Goal: Transaction & Acquisition: Book appointment/travel/reservation

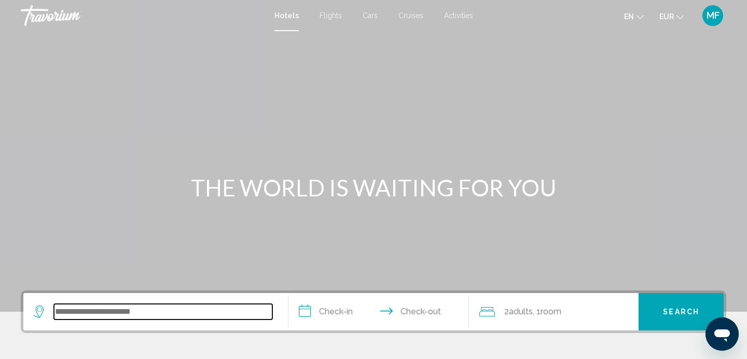
click at [152, 310] on input "Search widget" at bounding box center [163, 312] width 219 height 16
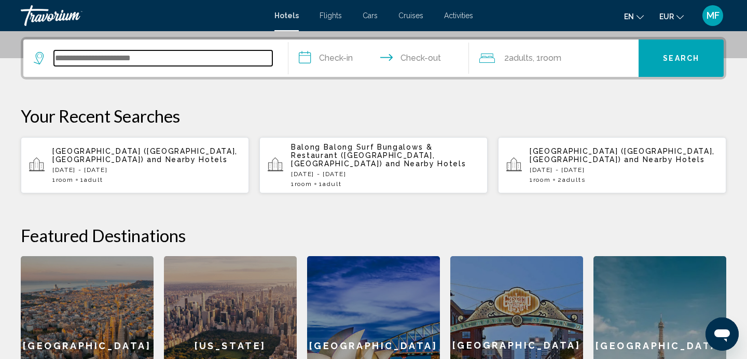
scroll to position [256, 0]
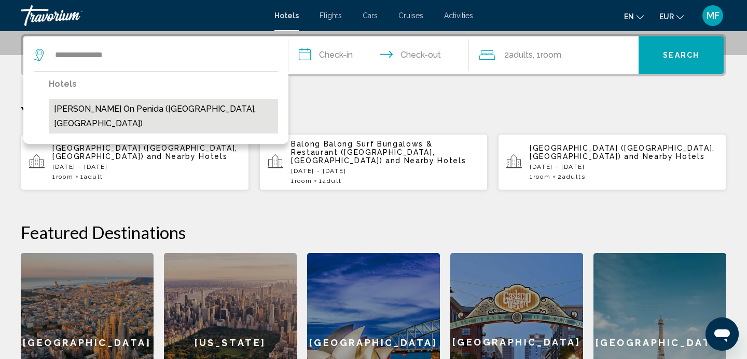
click at [122, 112] on button "[PERSON_NAME] On Penida ([GEOGRAPHIC_DATA], [GEOGRAPHIC_DATA])" at bounding box center [163, 116] width 229 height 34
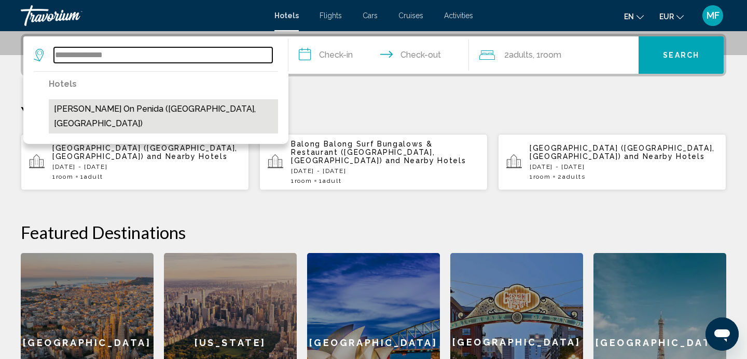
type input "**********"
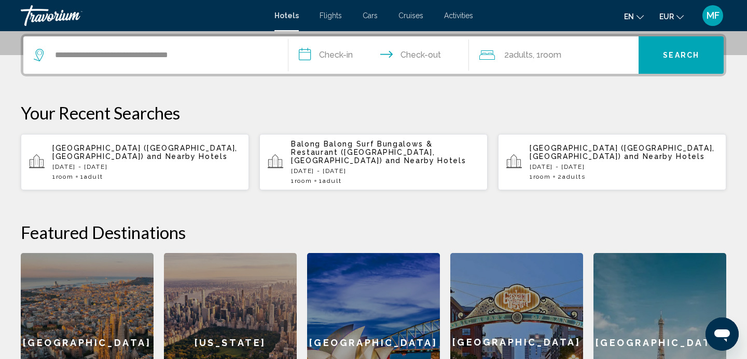
click at [344, 51] on input "**********" at bounding box center [381, 56] width 185 height 40
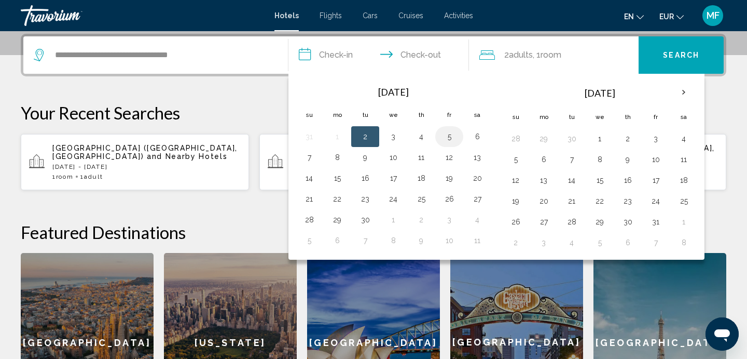
click at [452, 140] on button "5" at bounding box center [449, 136] width 17 height 15
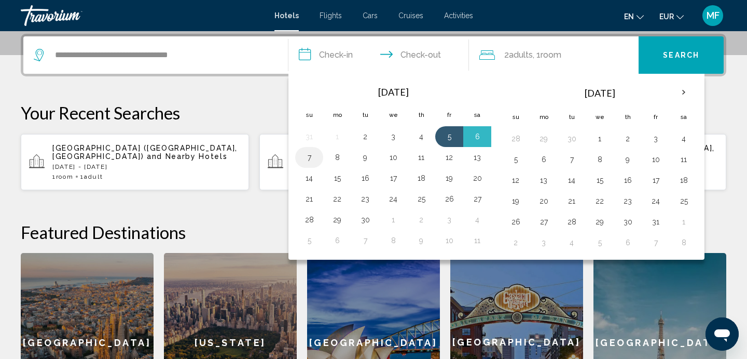
click at [309, 156] on button "7" at bounding box center [309, 157] width 17 height 15
type input "**********"
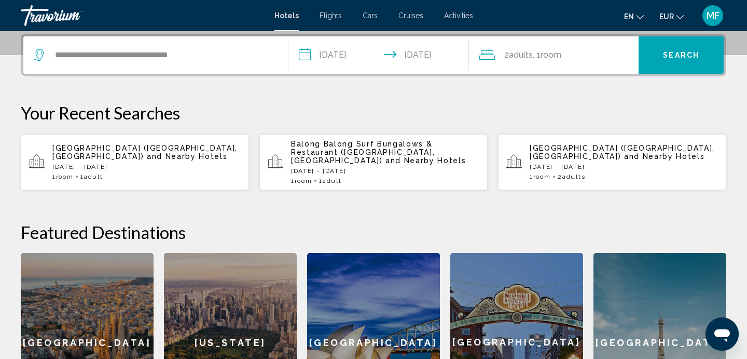
click at [702, 61] on button "Search" at bounding box center [681, 54] width 85 height 37
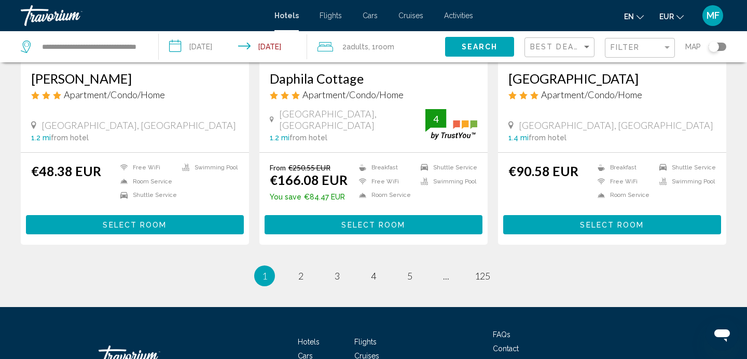
scroll to position [1369, 0]
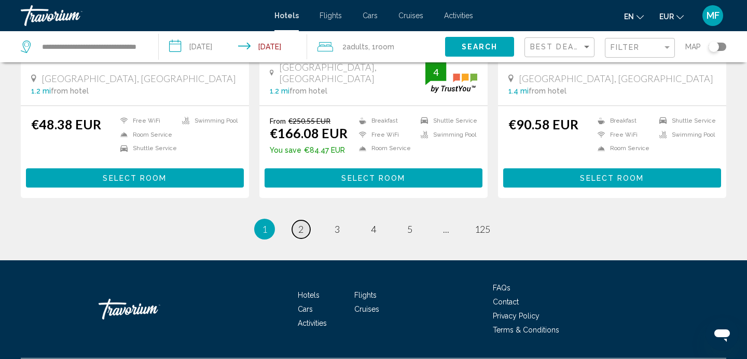
click at [295, 220] on link "page 2" at bounding box center [301, 229] width 18 height 18
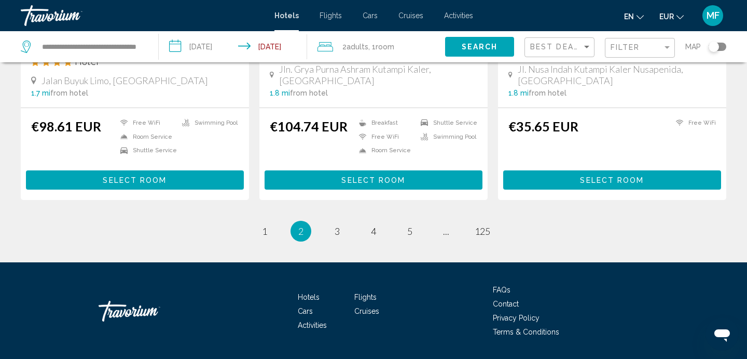
scroll to position [1385, 0]
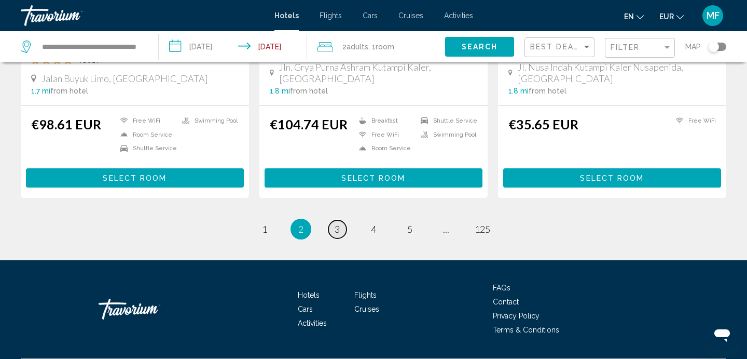
click at [340, 220] on link "page 3" at bounding box center [338, 229] width 18 height 18
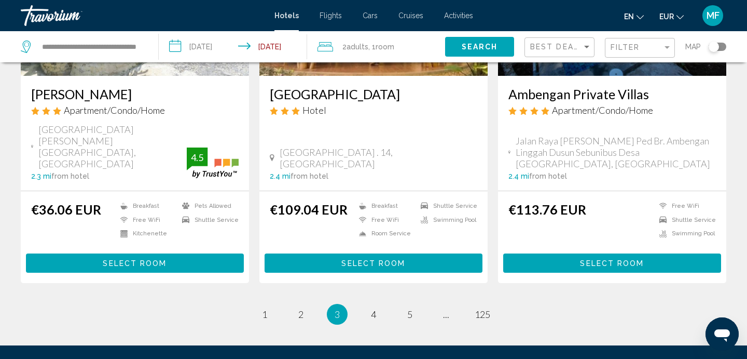
scroll to position [1392, 0]
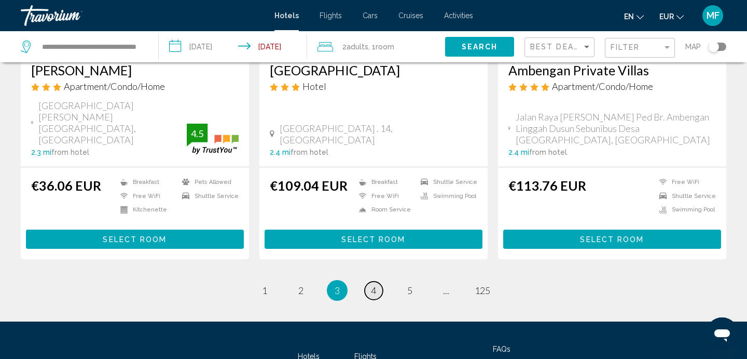
click at [368, 281] on link "page 4" at bounding box center [374, 290] width 18 height 18
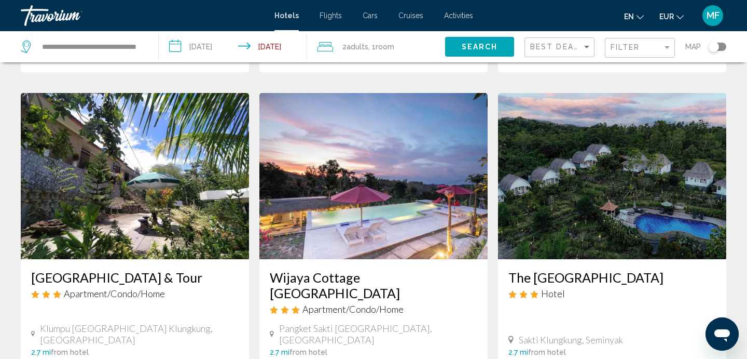
scroll to position [1174, 0]
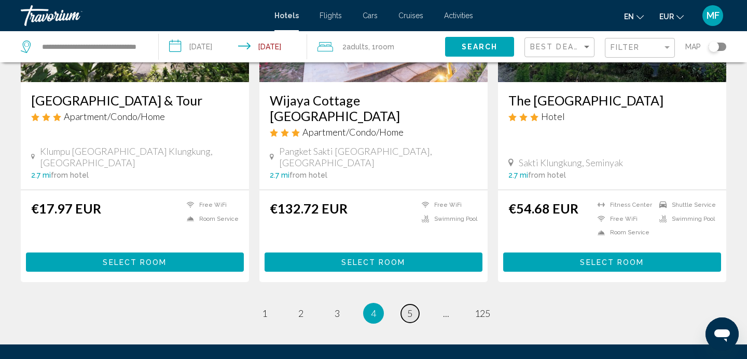
click at [414, 304] on link "page 5" at bounding box center [410, 313] width 18 height 18
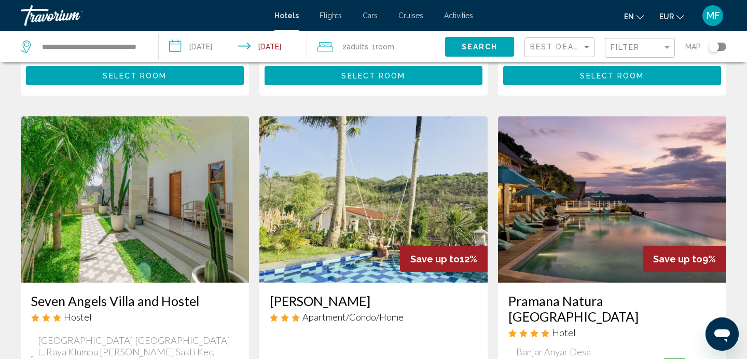
scroll to position [1169, 0]
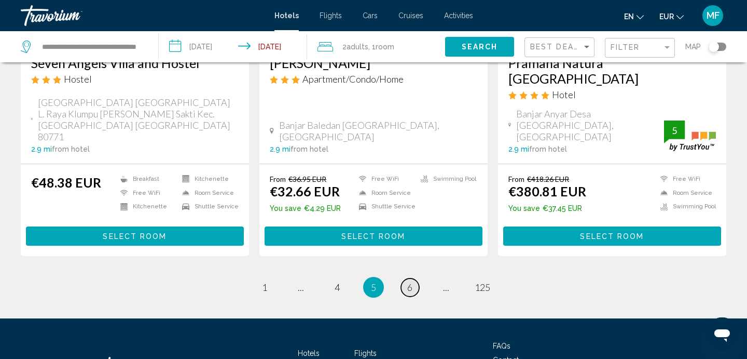
click at [411, 281] on span "6" at bounding box center [409, 286] width 5 height 11
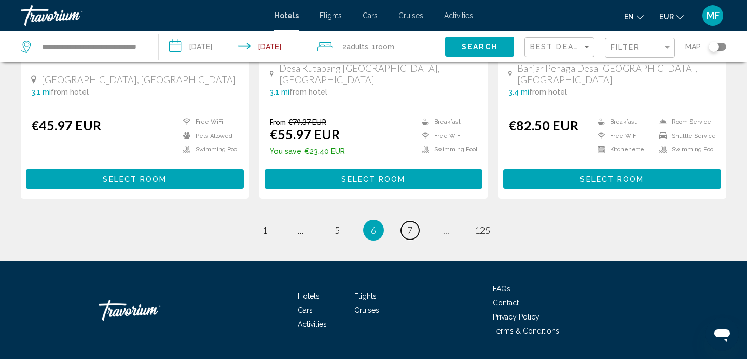
scroll to position [1380, 0]
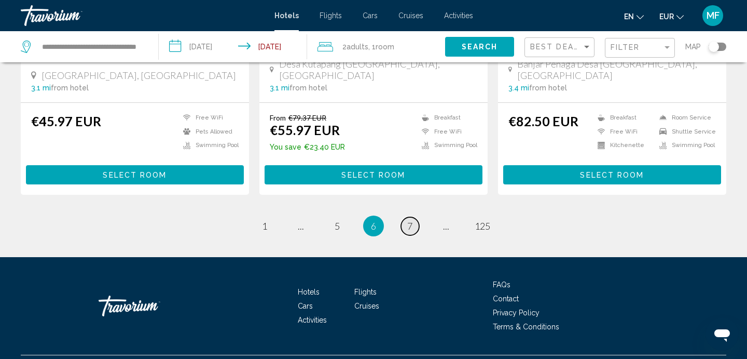
click at [417, 217] on link "page 7" at bounding box center [410, 226] width 18 height 18
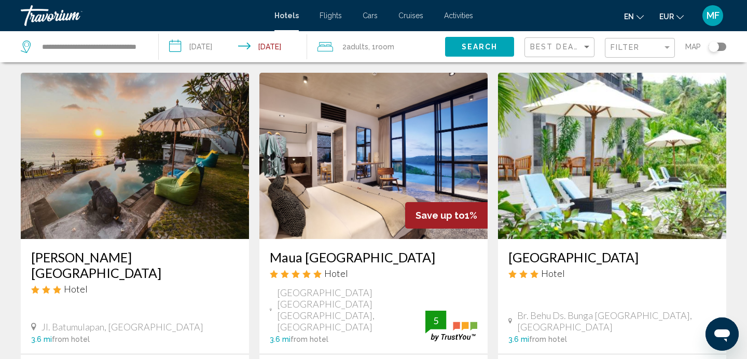
scroll to position [1164, 0]
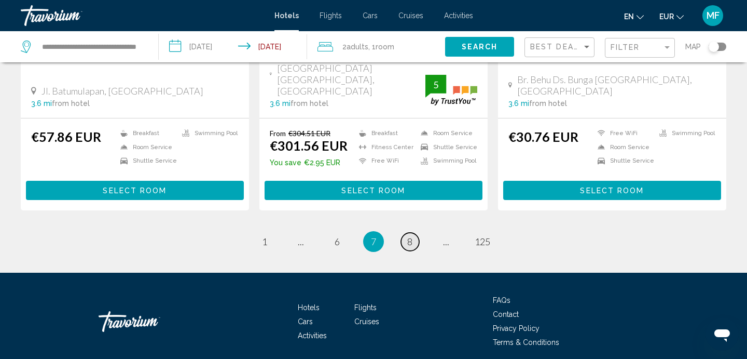
click at [408, 236] on span "8" at bounding box center [409, 241] width 5 height 11
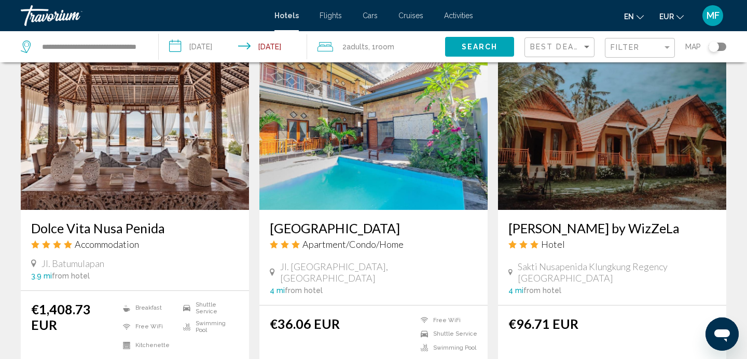
scroll to position [804, 0]
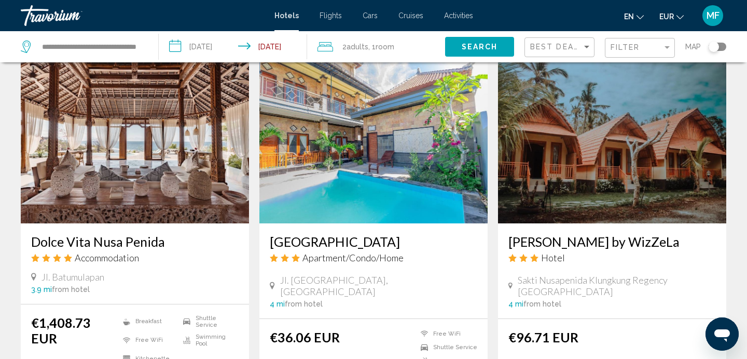
click at [145, 170] on img "Main content" at bounding box center [135, 140] width 228 height 166
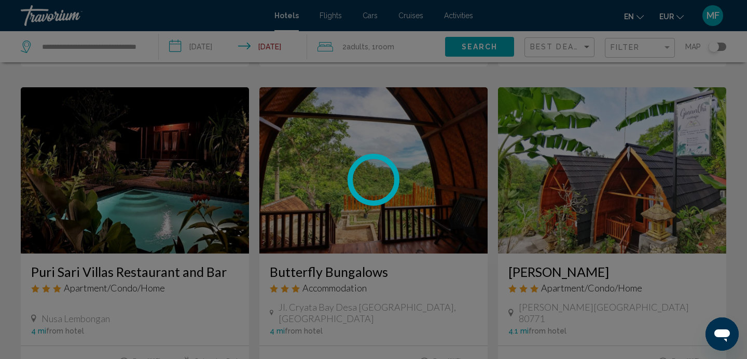
scroll to position [1, 0]
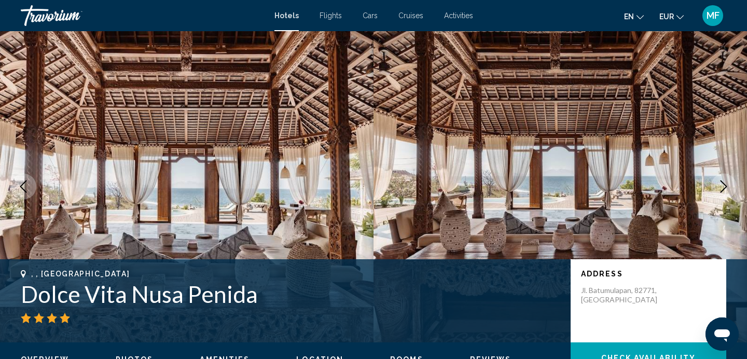
click at [724, 185] on icon "Next image" at bounding box center [724, 186] width 12 height 12
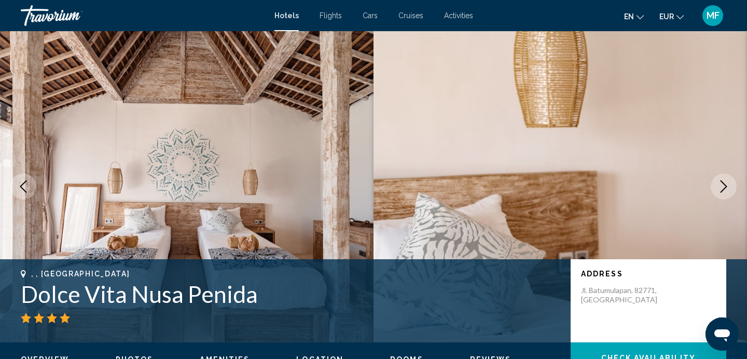
click at [726, 187] on icon "Next image" at bounding box center [724, 186] width 7 height 12
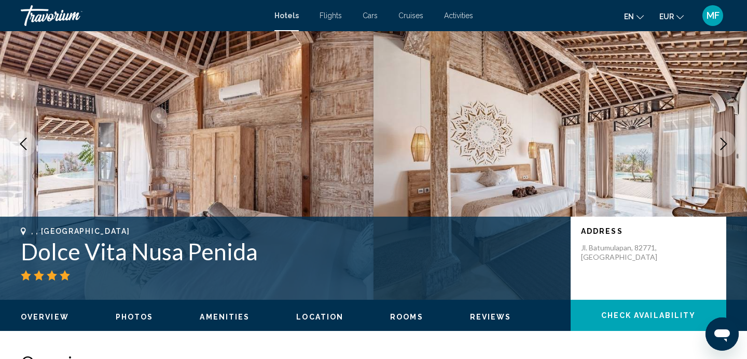
scroll to position [60, 0]
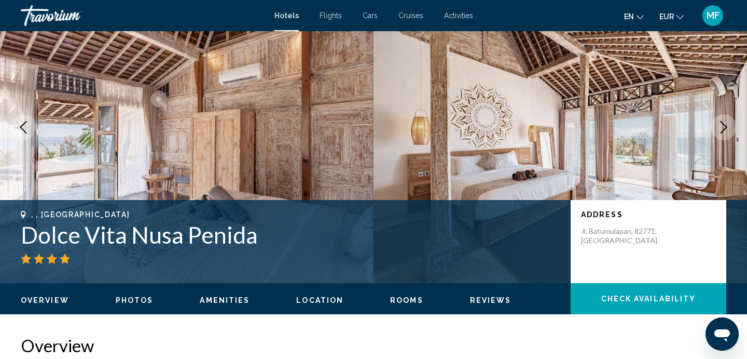
click at [723, 138] on button "Next image" at bounding box center [724, 127] width 26 height 26
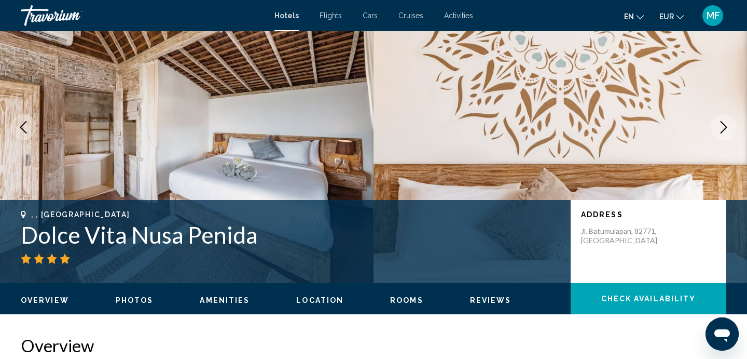
click at [723, 138] on button "Next image" at bounding box center [724, 127] width 26 height 26
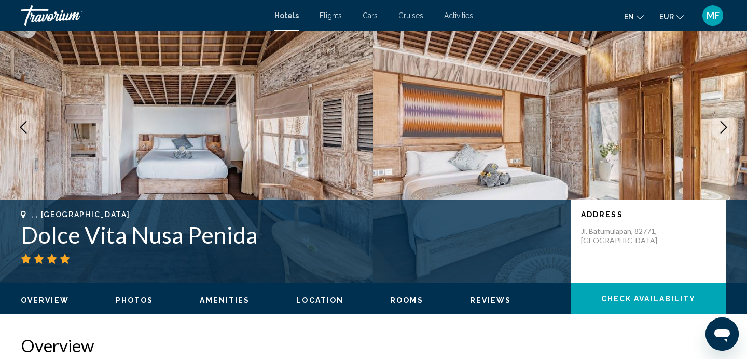
click at [723, 139] on button "Next image" at bounding box center [724, 127] width 26 height 26
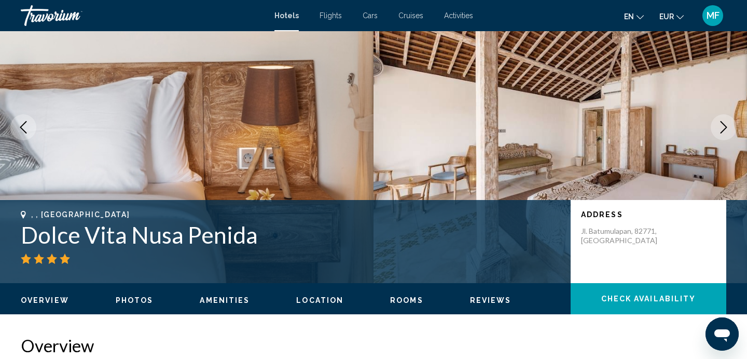
click at [724, 140] on img "Main content" at bounding box center [561, 126] width 374 height 311
click at [725, 139] on button "Next image" at bounding box center [724, 127] width 26 height 26
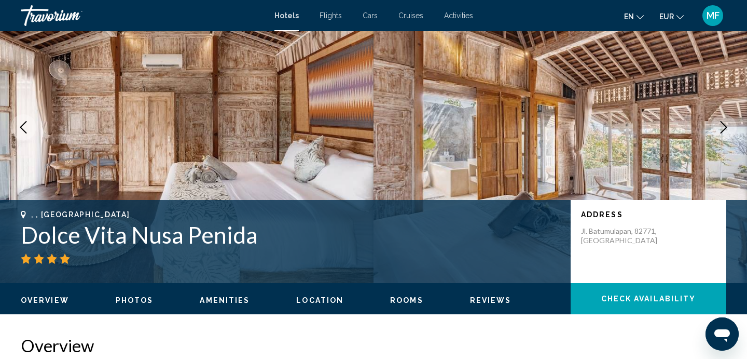
click at [725, 139] on button "Next image" at bounding box center [724, 127] width 26 height 26
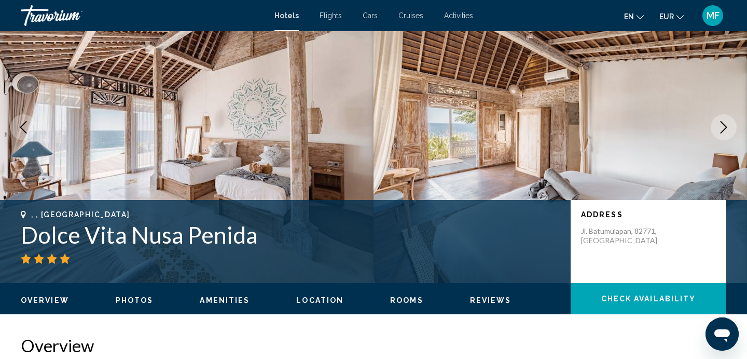
click at [725, 140] on button "Next image" at bounding box center [724, 127] width 26 height 26
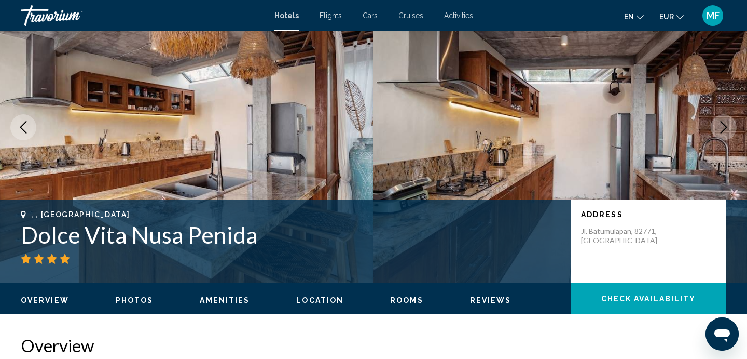
click at [726, 140] on img "Main content" at bounding box center [561, 126] width 374 height 311
click at [726, 135] on button "Next image" at bounding box center [724, 127] width 26 height 26
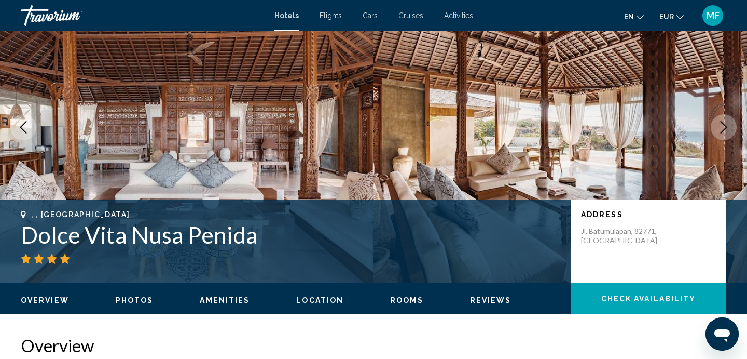
click at [726, 135] on button "Next image" at bounding box center [724, 127] width 26 height 26
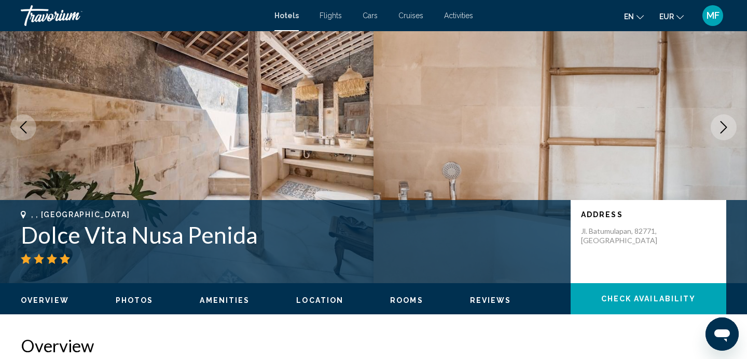
click at [726, 135] on button "Next image" at bounding box center [724, 127] width 26 height 26
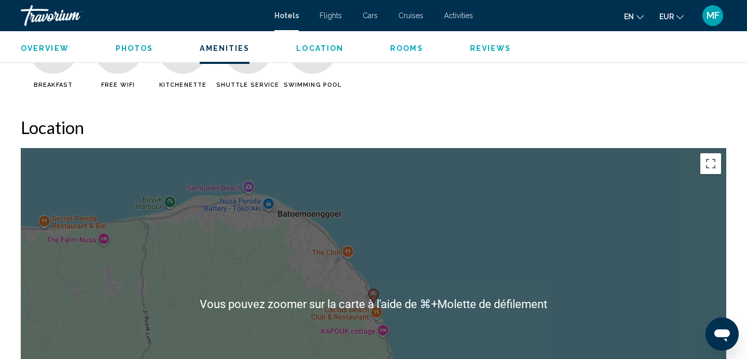
scroll to position [898, 0]
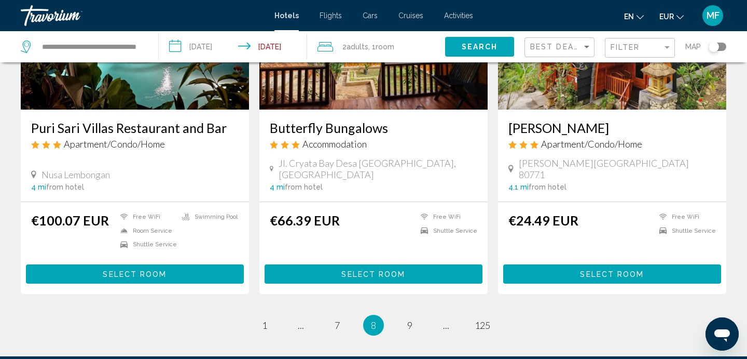
scroll to position [1296, 0]
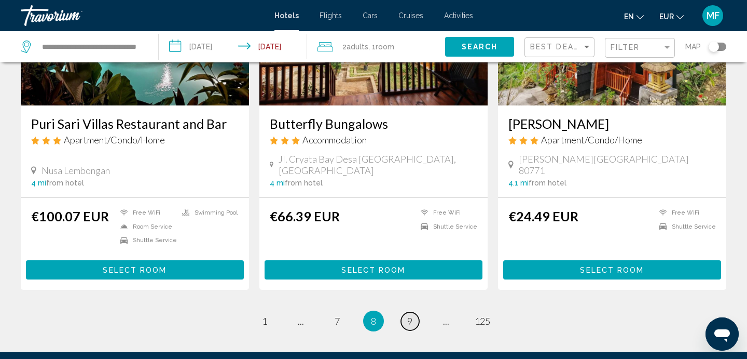
click at [412, 315] on span "9" at bounding box center [409, 320] width 5 height 11
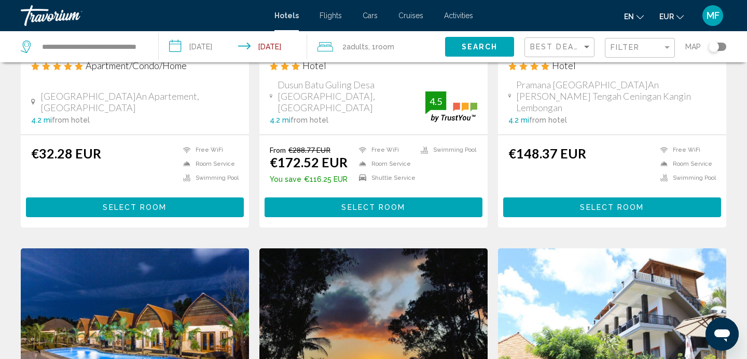
scroll to position [648, 0]
